Goal: Task Accomplishment & Management: Manage account settings

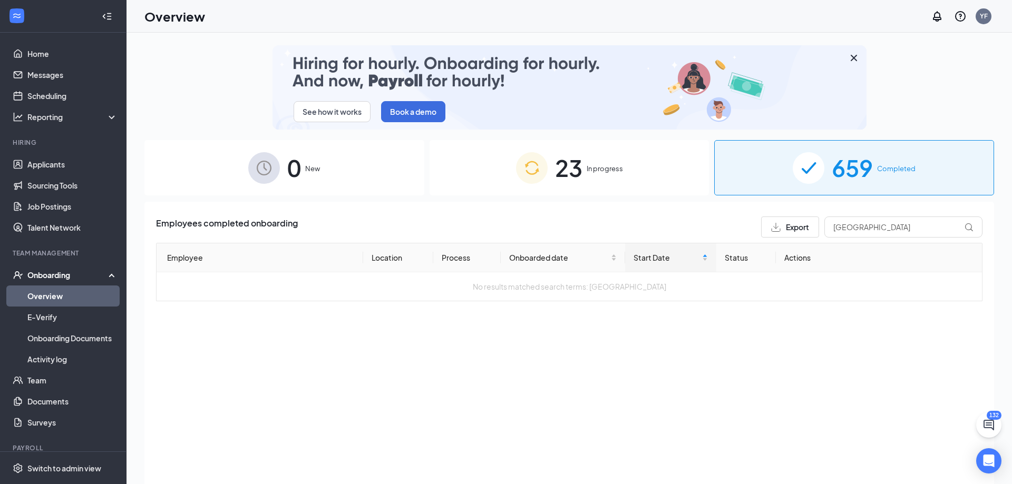
click at [579, 156] on span "23" at bounding box center [568, 168] width 27 height 36
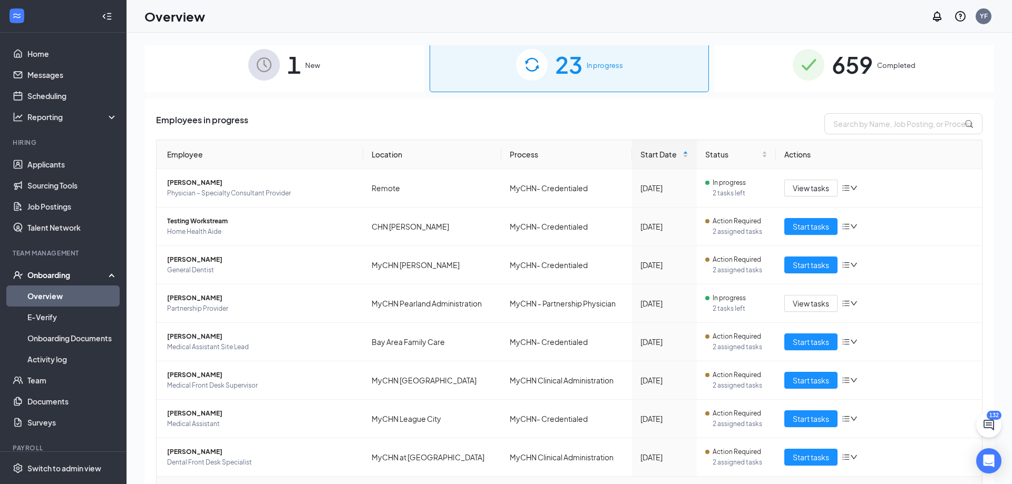
scroll to position [171, 0]
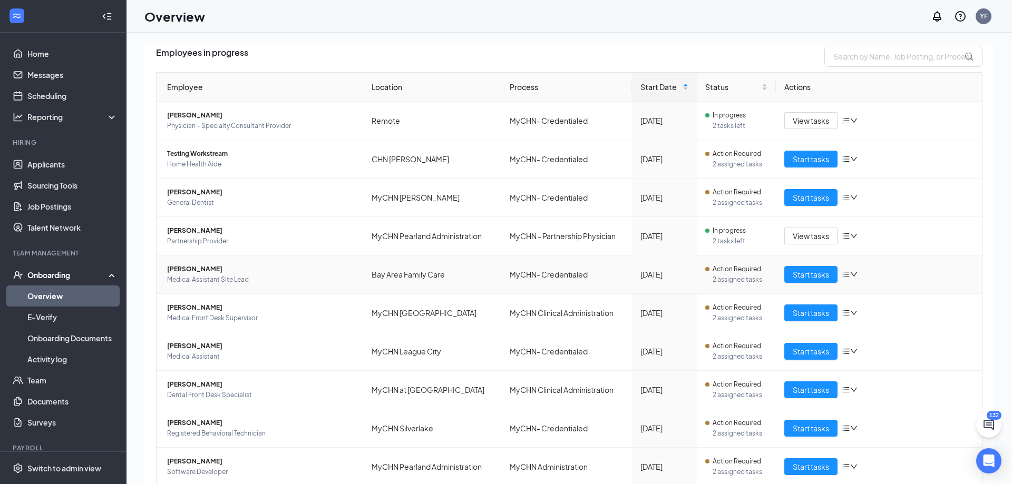
click at [203, 268] on span "[PERSON_NAME]" at bounding box center [261, 269] width 188 height 11
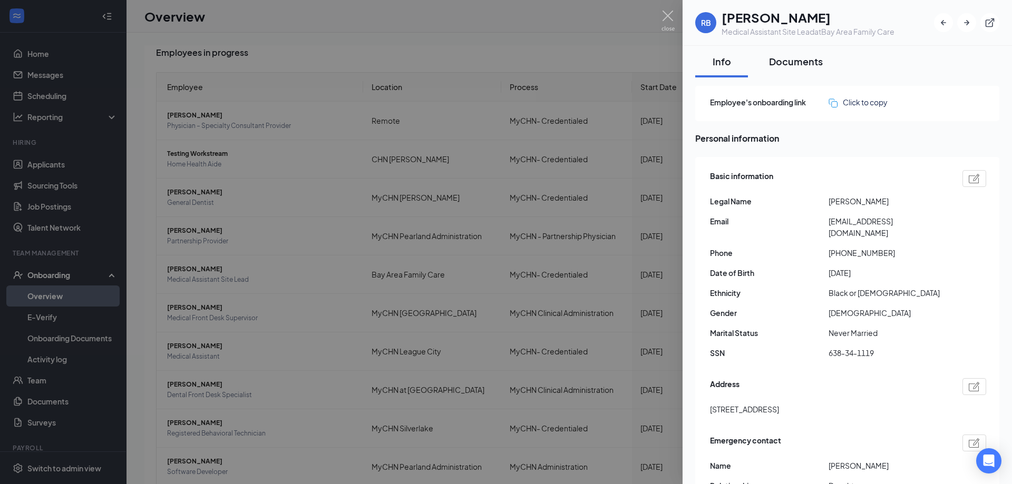
click at [805, 65] on div "Documents" at bounding box center [796, 61] width 54 height 13
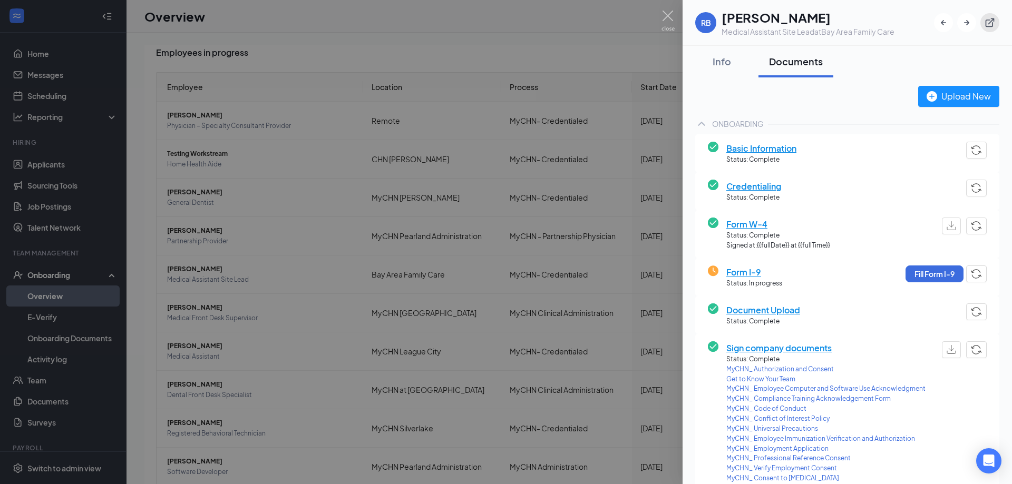
click at [985, 25] on icon "ExternalLink" at bounding box center [989, 22] width 11 height 11
click at [269, 215] on div at bounding box center [506, 242] width 1012 height 484
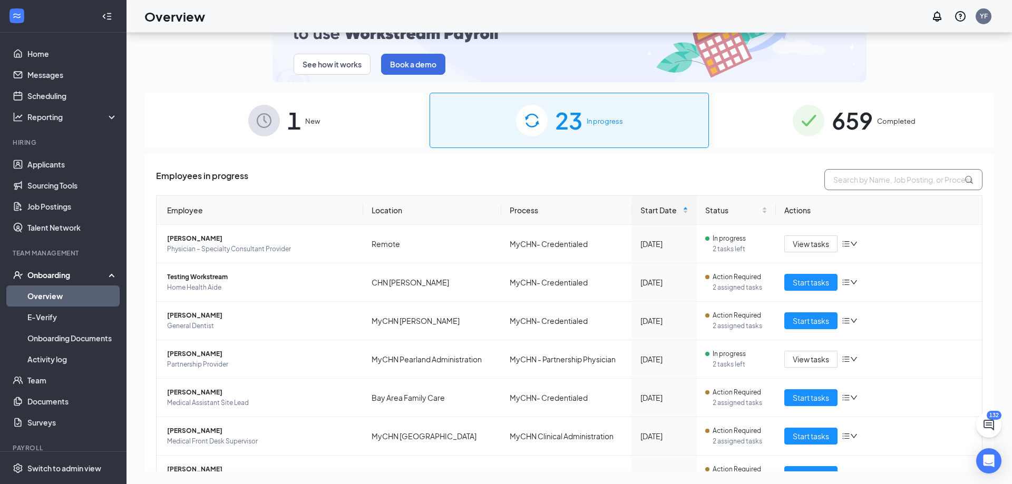
click at [849, 184] on input "text" at bounding box center [903, 179] width 158 height 21
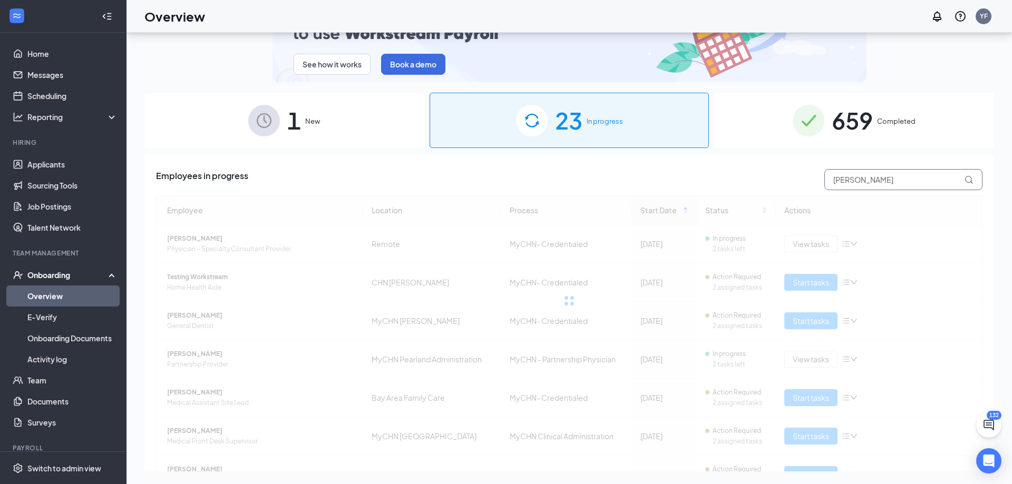
type input "jane martinez"
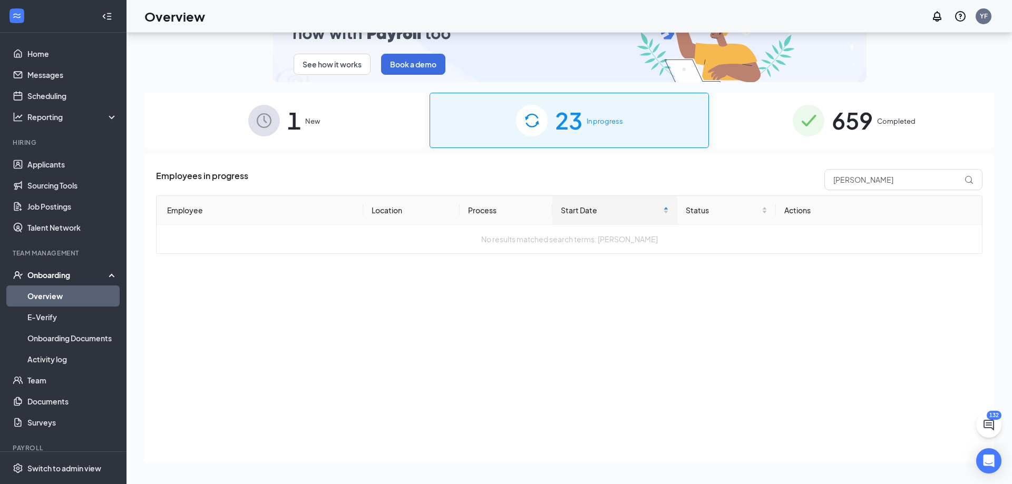
click at [620, 133] on div "23 In progress" at bounding box center [569, 120] width 280 height 55
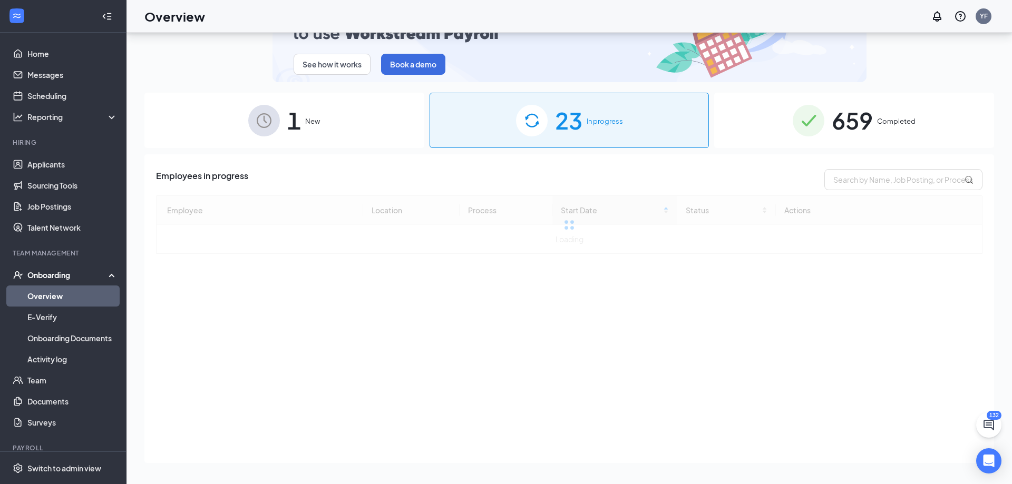
click at [291, 126] on span "1" at bounding box center [294, 120] width 14 height 36
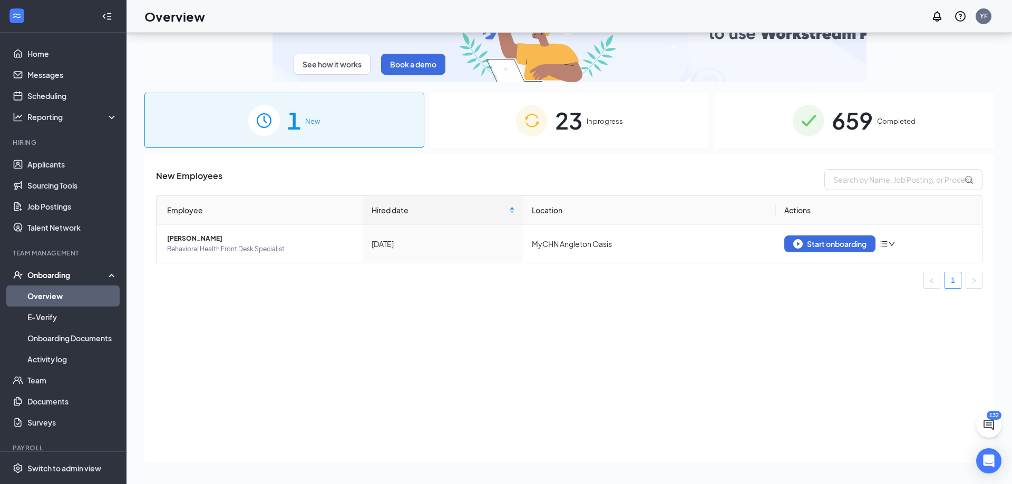
click at [872, 120] on span "659" at bounding box center [851, 120] width 41 height 36
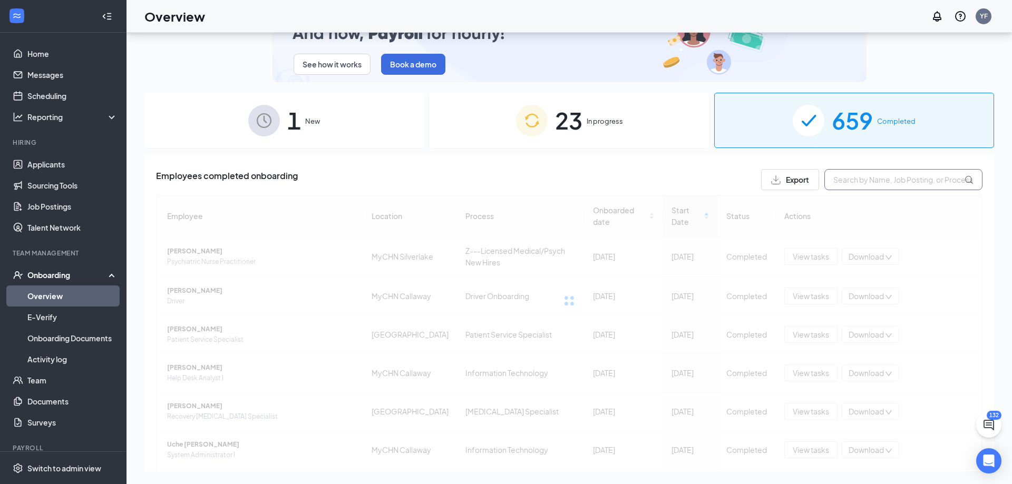
click at [841, 181] on input "text" at bounding box center [903, 179] width 158 height 21
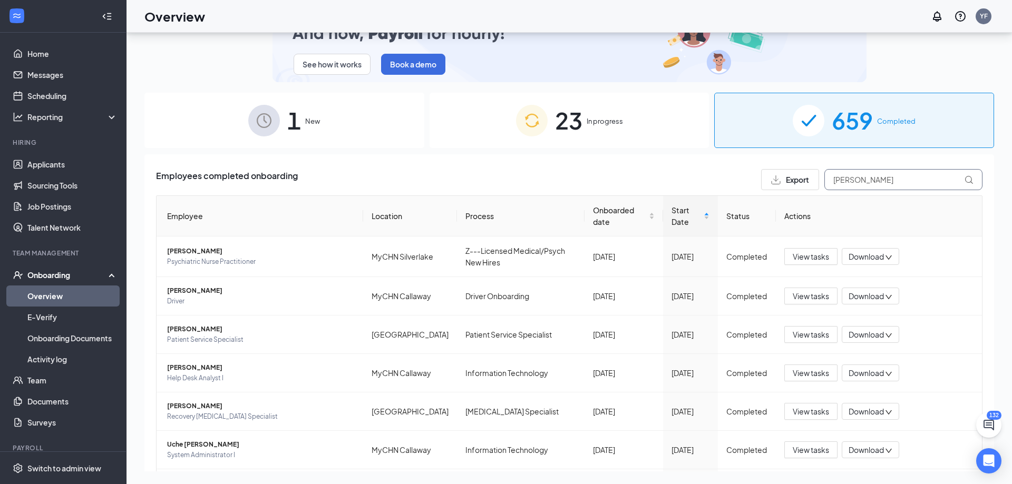
type input "jane martinez"
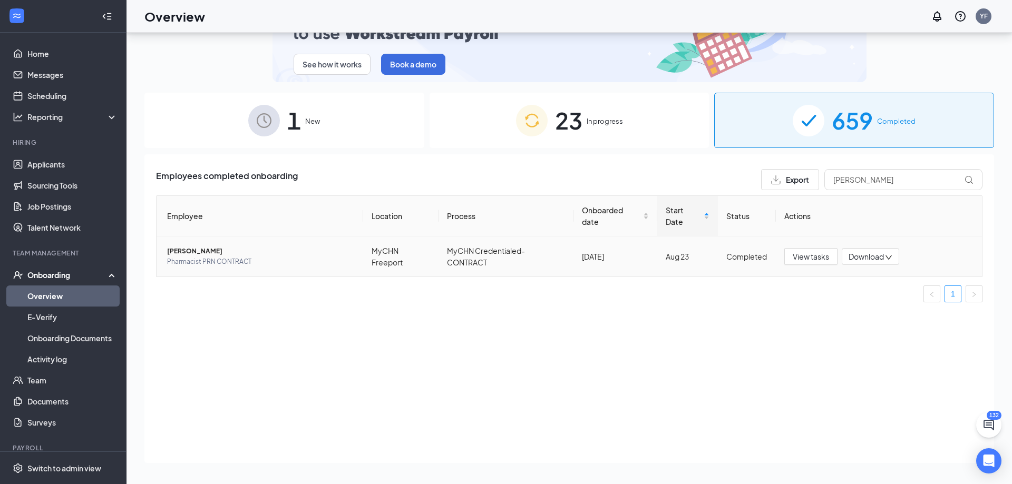
click at [209, 257] on span "Pharmacist PRN CONTRACT" at bounding box center [261, 262] width 188 height 11
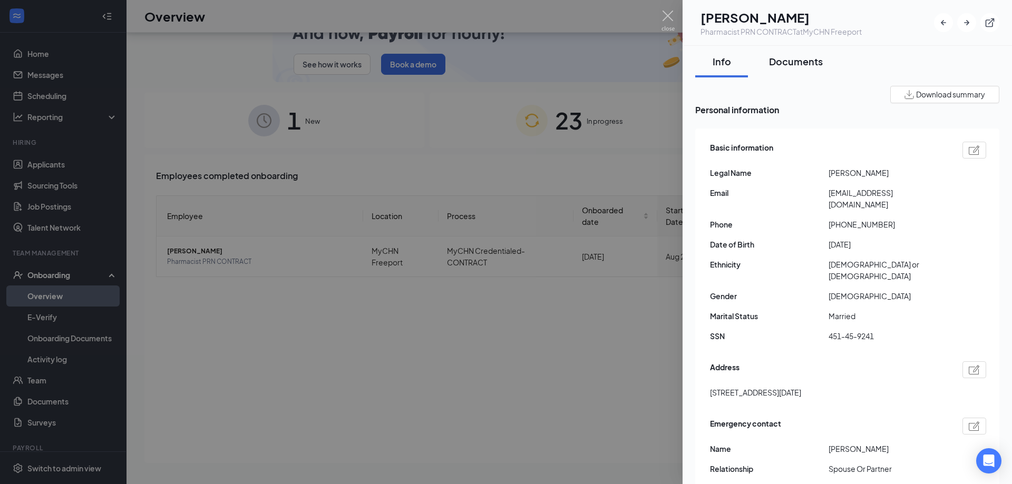
click at [801, 61] on div "Documents" at bounding box center [796, 61] width 54 height 13
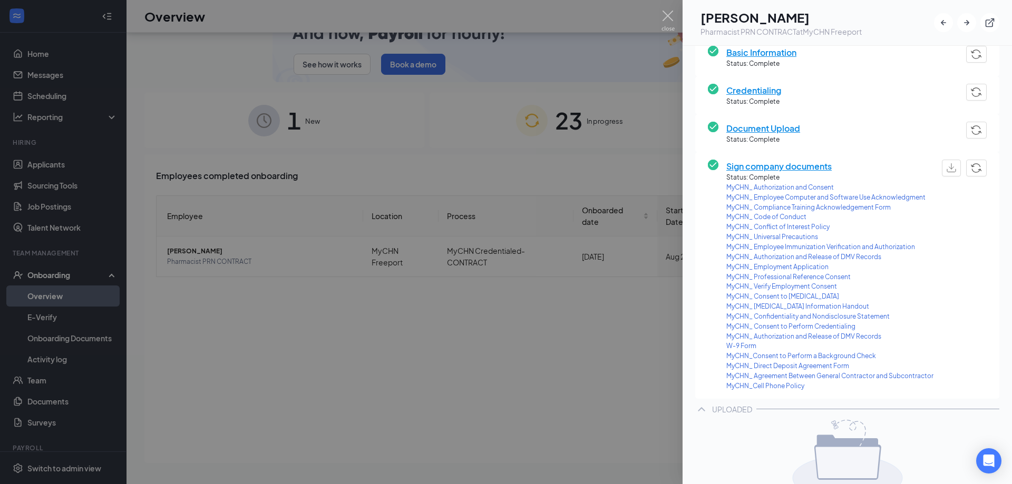
scroll to position [114, 0]
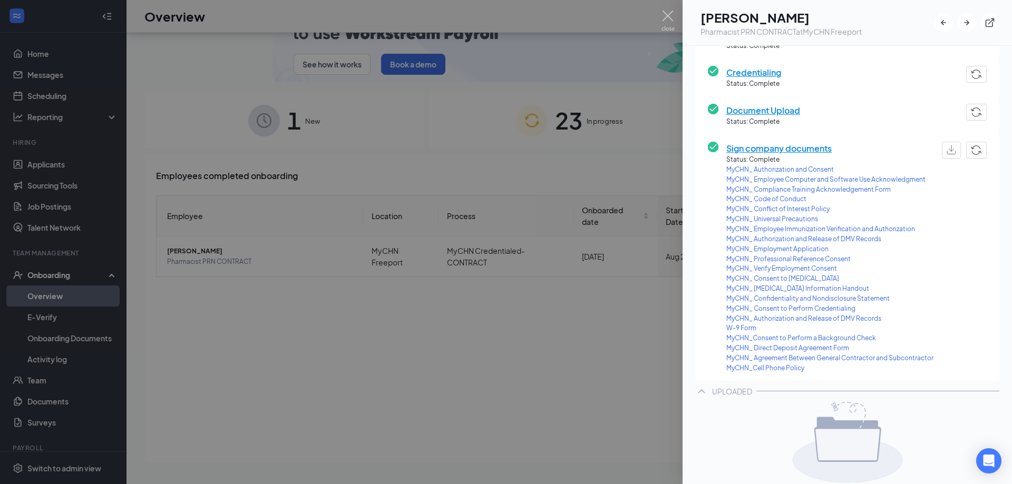
click at [789, 228] on span "MyCHN_ Employee Immunization Verification and Authorization" at bounding box center [829, 229] width 207 height 10
drag, startPoint x: 339, startPoint y: 434, endPoint x: 346, endPoint y: 409, distance: 25.6
click at [340, 432] on div at bounding box center [506, 242] width 1012 height 484
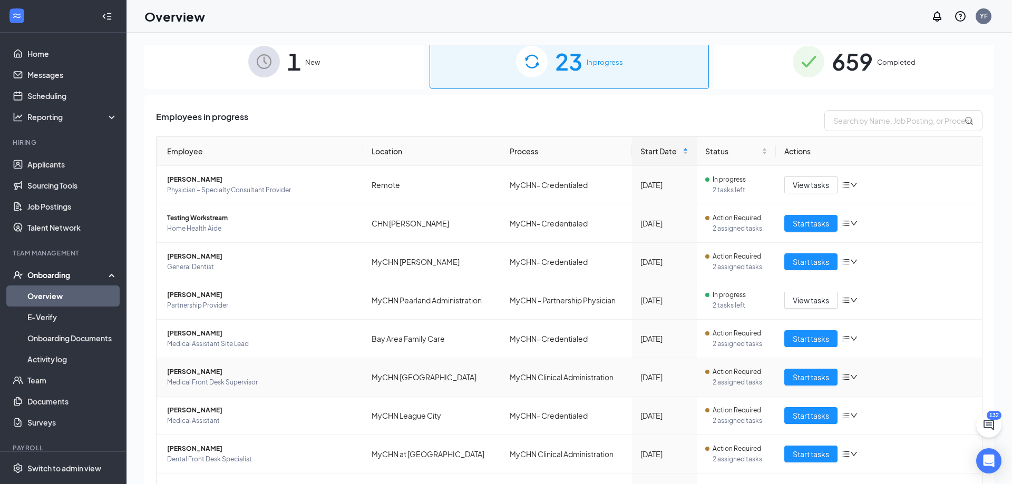
scroll to position [114, 0]
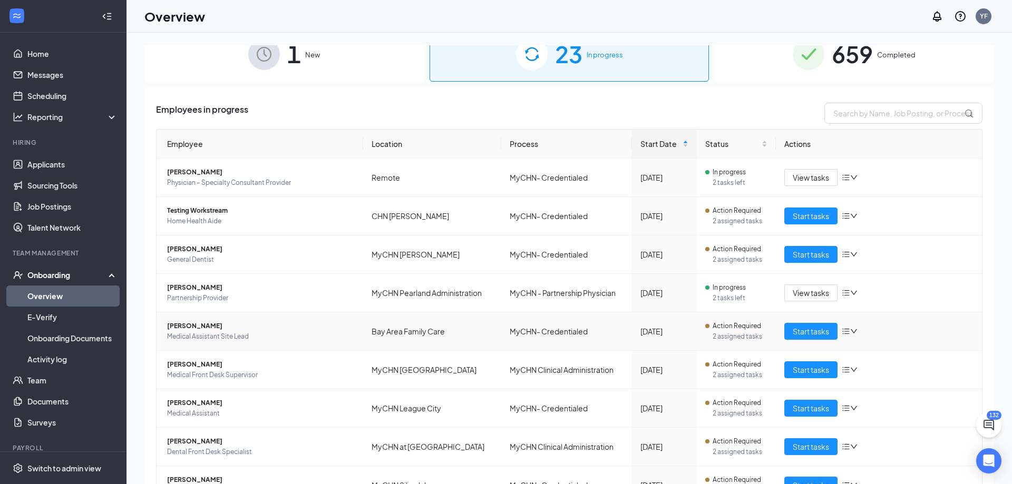
click at [197, 330] on span "[PERSON_NAME]" at bounding box center [261, 326] width 188 height 11
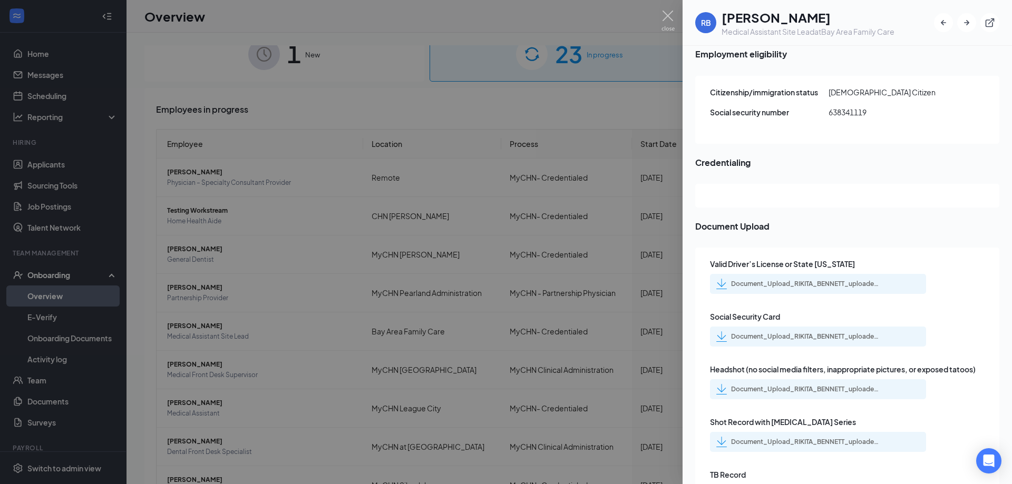
scroll to position [1309, 0]
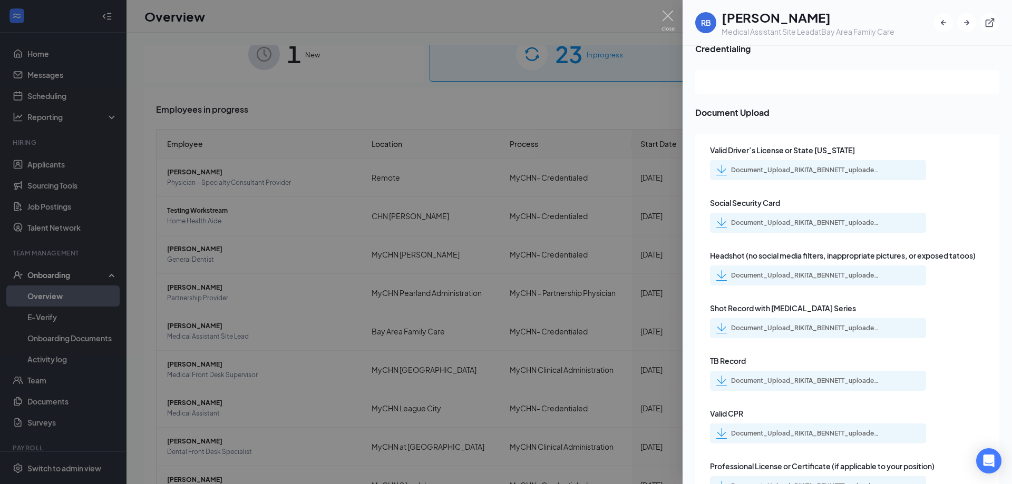
click at [721, 165] on img at bounding box center [721, 170] width 11 height 11
click at [717, 213] on div "Document_Upload_RIKITA_BENNETT_uploadedfile_20250826.pdf.pdf" at bounding box center [818, 223] width 216 height 20
click at [720, 218] on img at bounding box center [721, 223] width 11 height 11
click at [724, 270] on img at bounding box center [721, 275] width 11 height 11
click at [721, 376] on img at bounding box center [721, 381] width 11 height 11
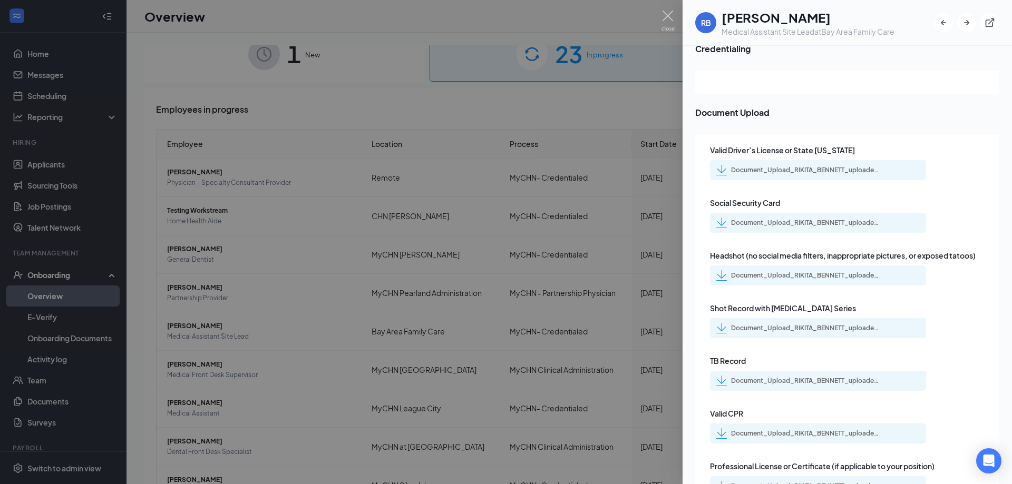
click at [722, 323] on img at bounding box center [721, 328] width 11 height 11
click at [723, 376] on img at bounding box center [721, 381] width 11 height 11
click at [721, 428] on img at bounding box center [721, 433] width 11 height 11
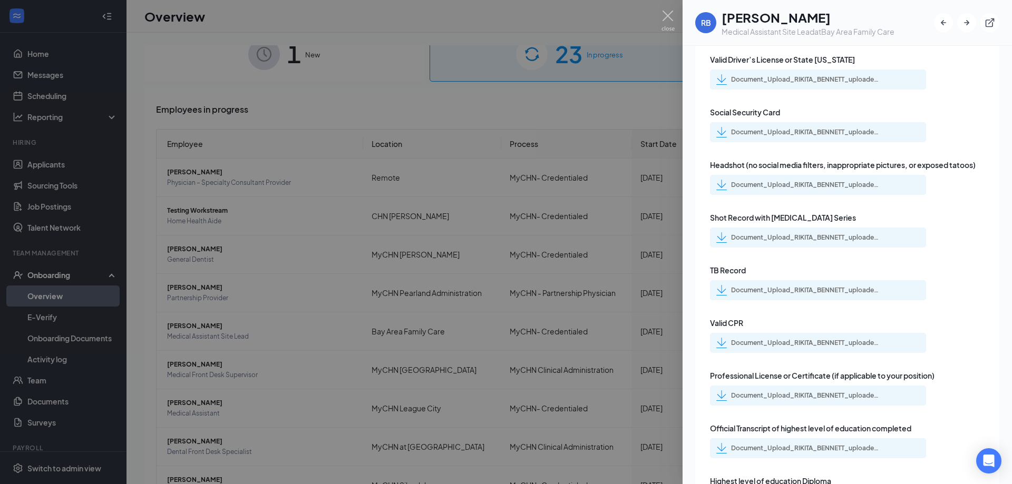
scroll to position [1422, 0]
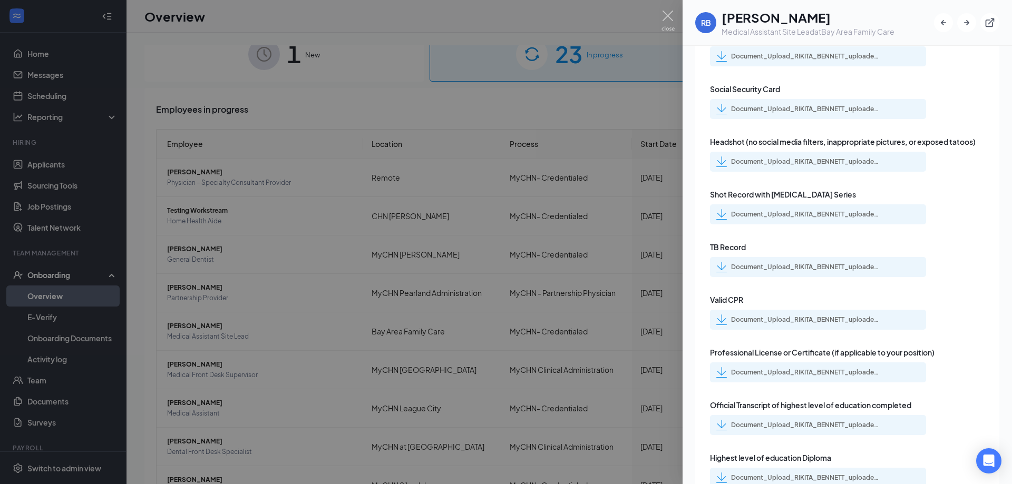
click at [721, 367] on img at bounding box center [721, 372] width 11 height 11
click at [723, 420] on img at bounding box center [721, 425] width 11 height 11
click at [723, 468] on div "Document_Upload_RIKITA_BENNETT_uploadedfile_20250826.pdf.pdf" at bounding box center [818, 478] width 216 height 20
click at [721, 473] on img at bounding box center [721, 478] width 11 height 11
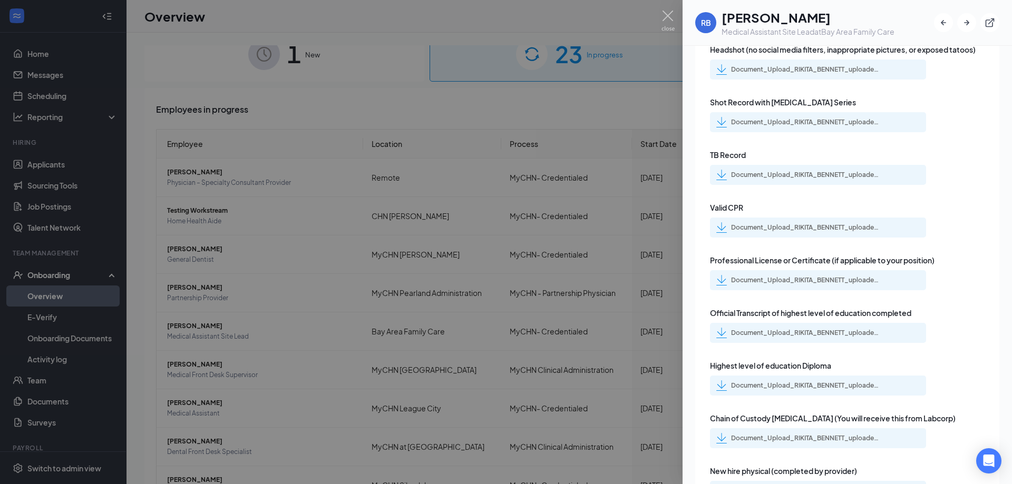
scroll to position [1536, 0]
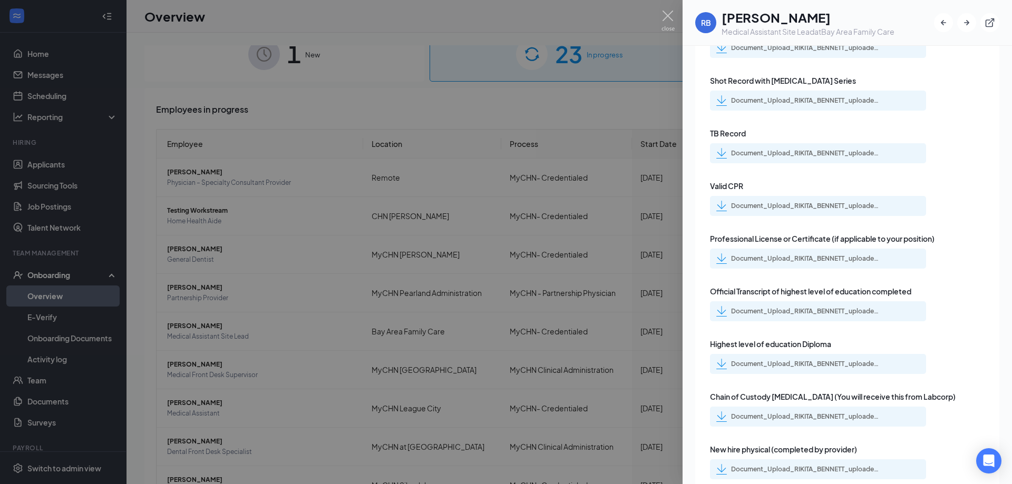
click at [722, 411] on img at bounding box center [721, 416] width 11 height 11
click at [721, 464] on img at bounding box center [721, 469] width 11 height 11
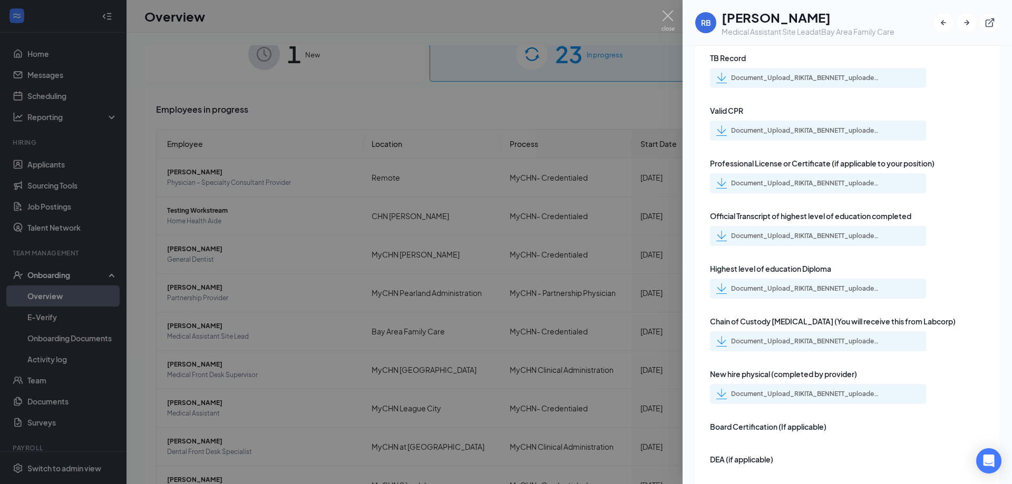
scroll to position [1689, 0]
